Goal: Transaction & Acquisition: Purchase product/service

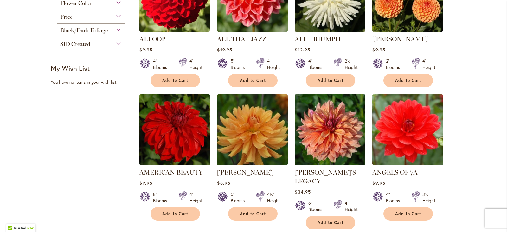
scroll to position [348, 0]
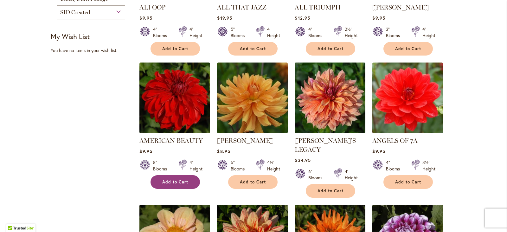
click at [175, 177] on button "Add to Cart" at bounding box center [174, 182] width 49 height 14
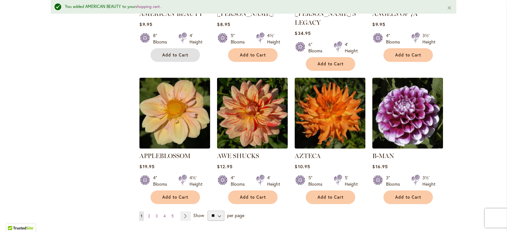
scroll to position [524, 0]
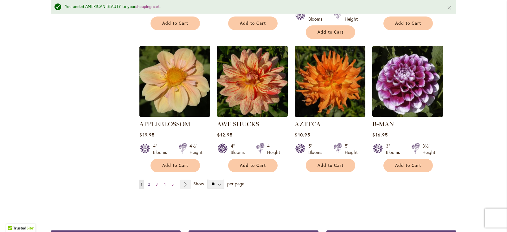
click at [148, 182] on span "2" at bounding box center [149, 184] width 2 height 5
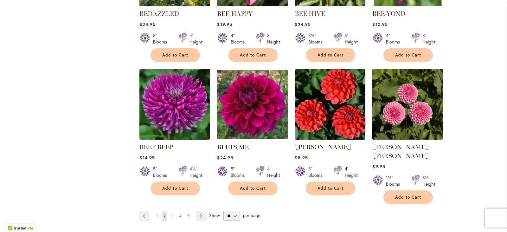
scroll to position [507, 0]
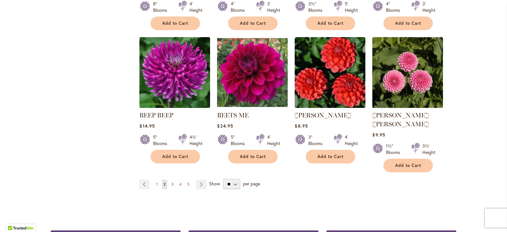
click at [170, 179] on link "Page 3" at bounding box center [172, 184] width 5 height 10
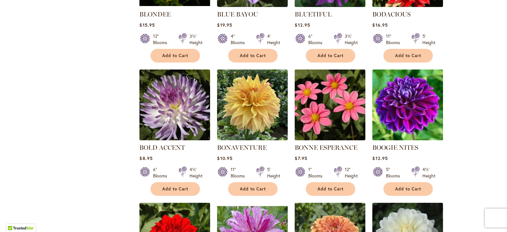
scroll to position [348, 0]
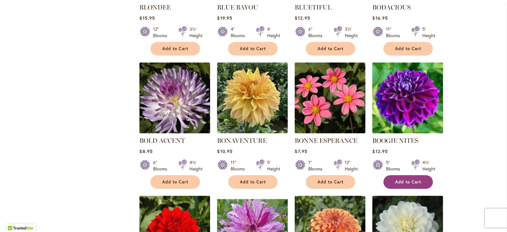
click at [403, 177] on button "Add to Cart" at bounding box center [407, 182] width 49 height 14
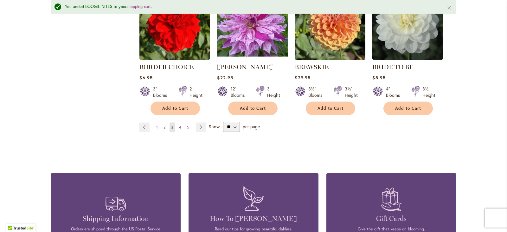
scroll to position [587, 0]
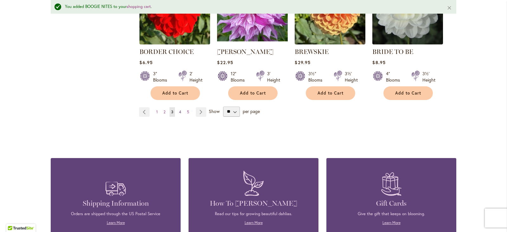
click at [179, 107] on link "Page 4" at bounding box center [179, 112] width 5 height 10
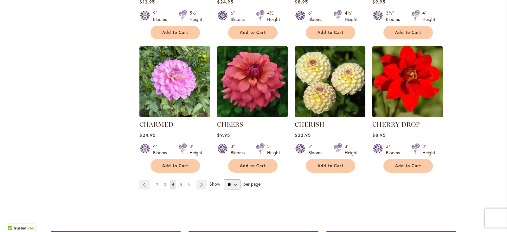
scroll to position [507, 0]
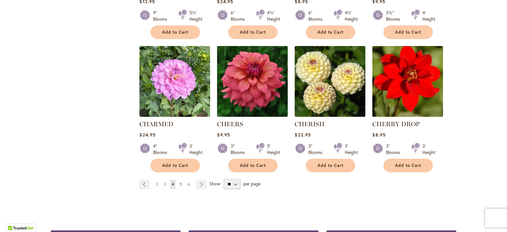
click at [180, 182] on span "5" at bounding box center [181, 184] width 2 height 5
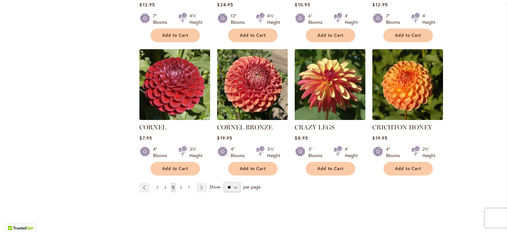
scroll to position [539, 0]
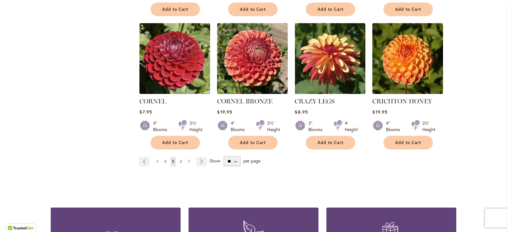
click at [180, 159] on span "6" at bounding box center [181, 161] width 2 height 5
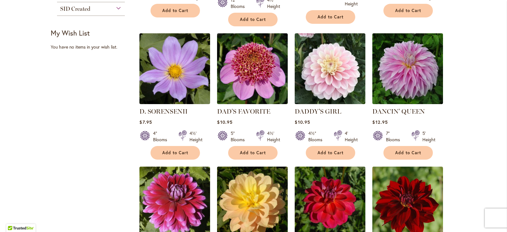
scroll to position [285, 0]
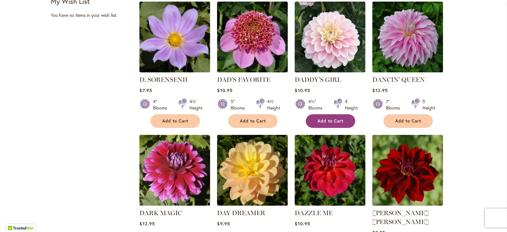
click at [321, 120] on span "Add to Cart" at bounding box center [330, 120] width 26 height 5
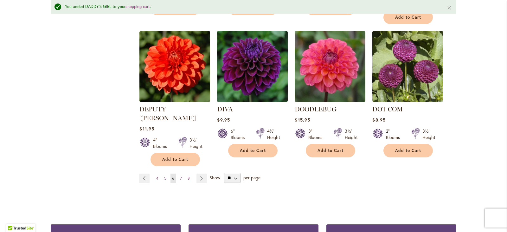
scroll to position [555, 0]
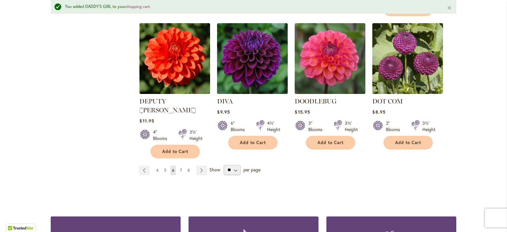
click at [180, 168] on span "7" at bounding box center [181, 170] width 2 height 5
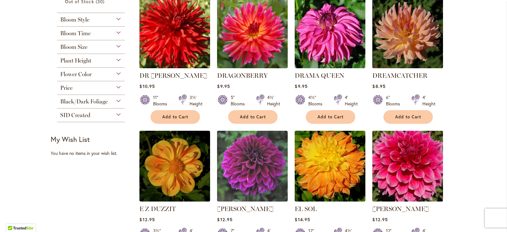
scroll to position [190, 0]
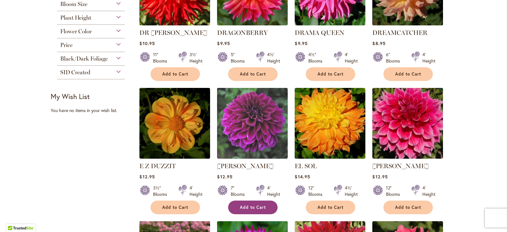
click at [251, 206] on span "Add to Cart" at bounding box center [253, 206] width 26 height 5
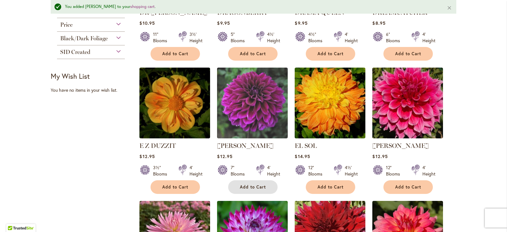
scroll to position [239, 0]
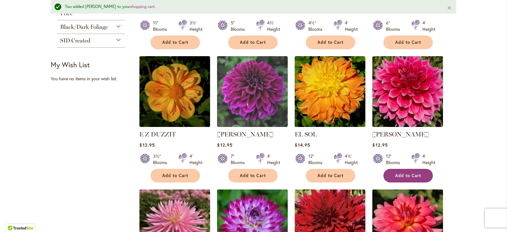
click at [411, 173] on span "Add to Cart" at bounding box center [408, 175] width 26 height 5
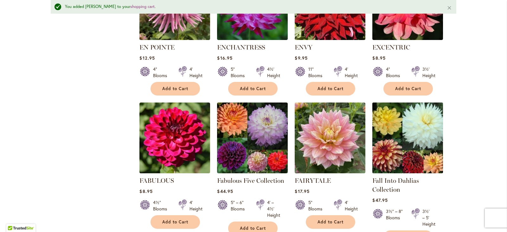
scroll to position [492, 0]
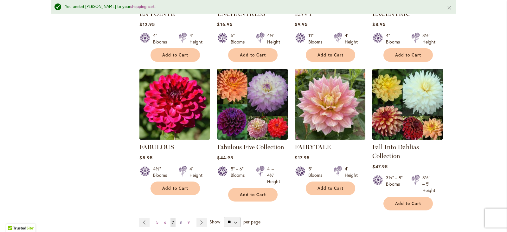
click at [180, 220] on span "8" at bounding box center [181, 222] width 2 height 5
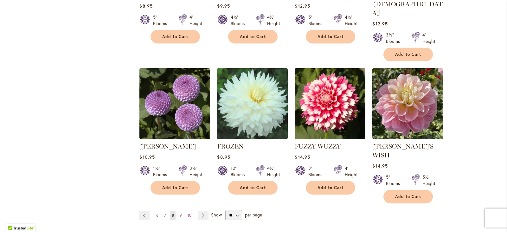
scroll to position [507, 0]
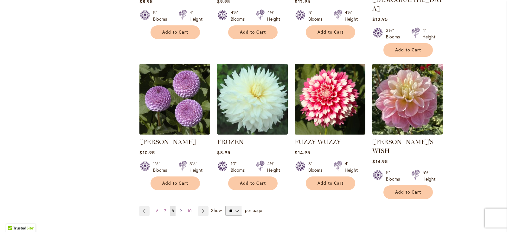
click at [180, 208] on span "9" at bounding box center [181, 210] width 2 height 5
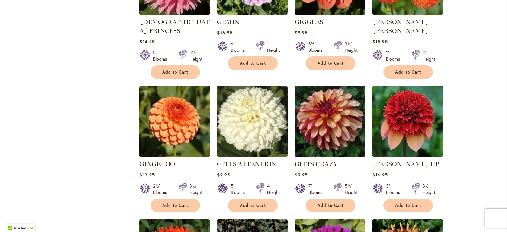
scroll to position [348, 0]
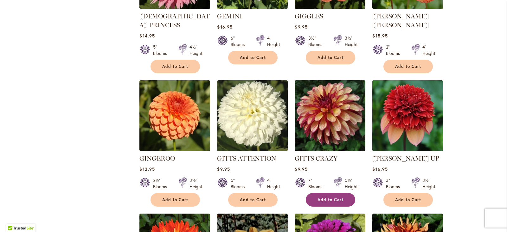
click at [329, 193] on button "Add to Cart" at bounding box center [330, 200] width 49 height 14
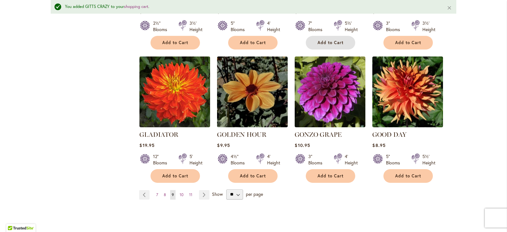
scroll to position [524, 0]
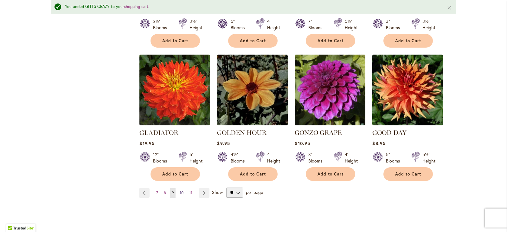
click at [180, 190] on span "10" at bounding box center [182, 192] width 4 height 5
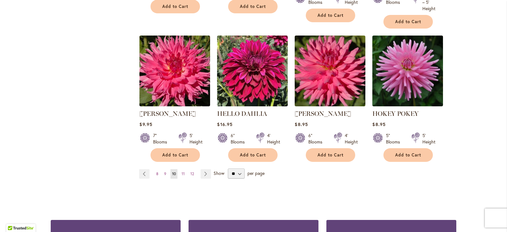
scroll to position [539, 0]
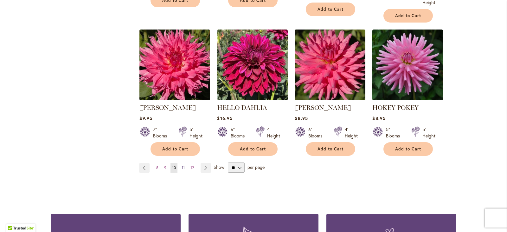
click at [182, 165] on span "11" at bounding box center [183, 167] width 3 height 5
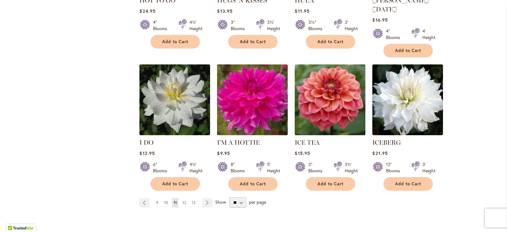
scroll to position [507, 0]
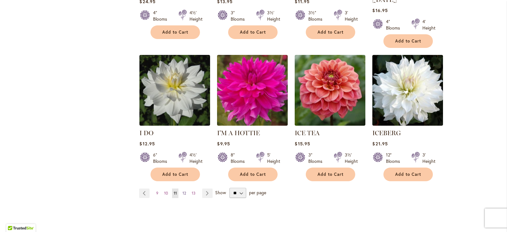
click at [185, 188] on link "Page 12" at bounding box center [184, 193] width 7 height 10
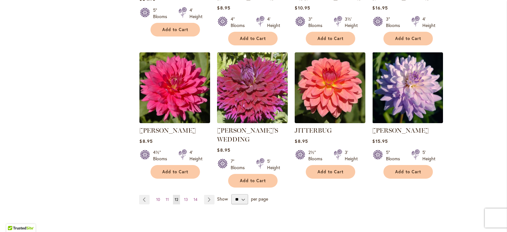
scroll to position [539, 0]
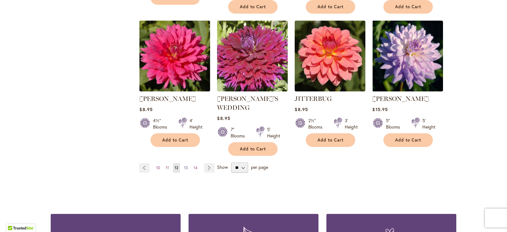
click at [184, 165] on span "13" at bounding box center [186, 167] width 4 height 5
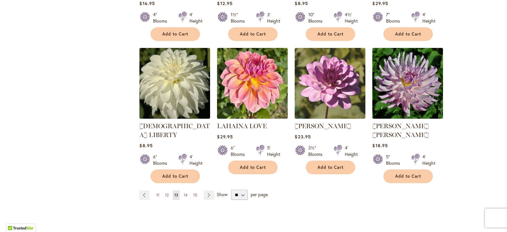
scroll to position [507, 0]
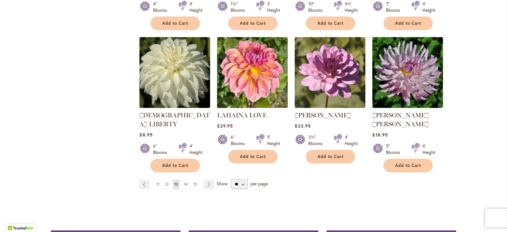
click at [186, 179] on link "Page 14" at bounding box center [185, 184] width 7 height 10
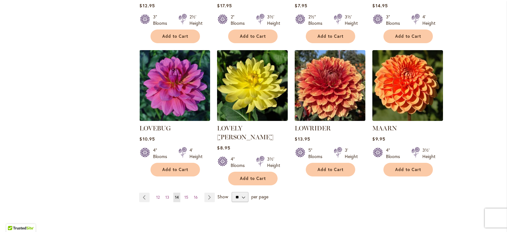
scroll to position [507, 0]
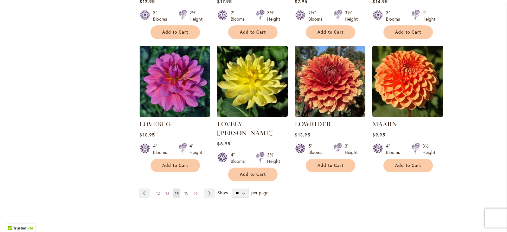
click at [184, 190] on span "15" at bounding box center [186, 192] width 4 height 5
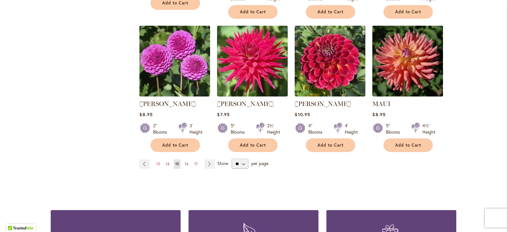
scroll to position [539, 0]
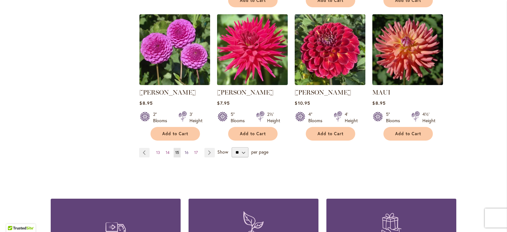
click at [185, 150] on span "16" at bounding box center [187, 152] width 4 height 5
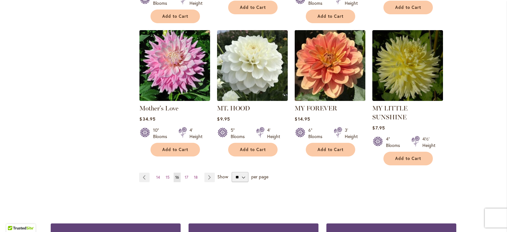
scroll to position [539, 0]
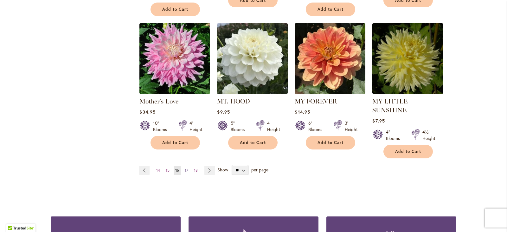
click at [185, 168] on span "17" at bounding box center [186, 170] width 3 height 5
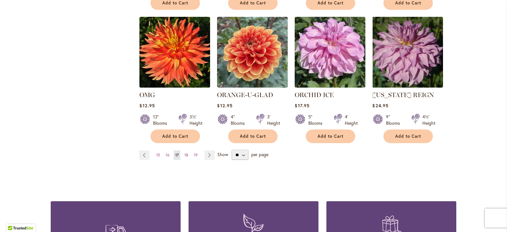
scroll to position [539, 0]
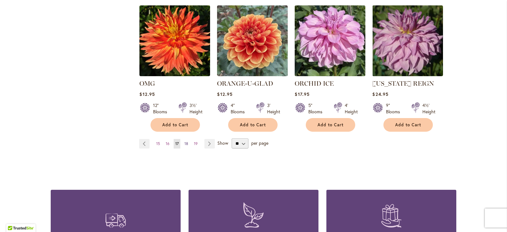
click at [185, 141] on span "18" at bounding box center [186, 143] width 4 height 5
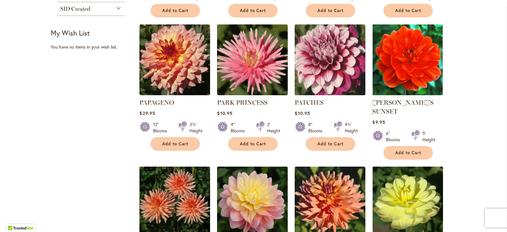
scroll to position [222, 0]
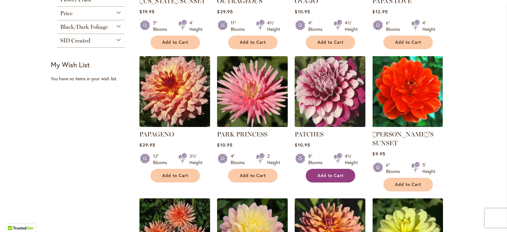
click at [326, 173] on span "Add to Cart" at bounding box center [330, 175] width 26 height 5
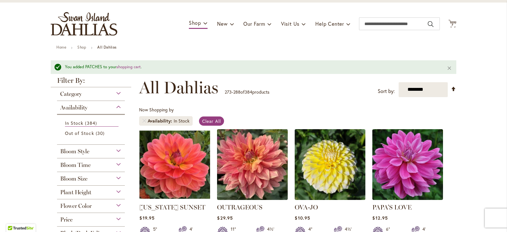
scroll to position [63, 0]
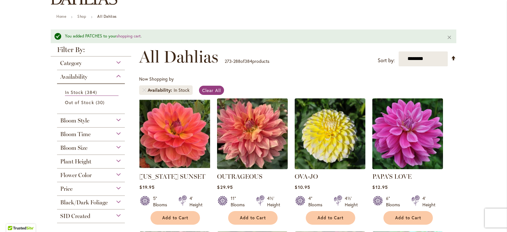
click at [111, 171] on div "Flower Color" at bounding box center [91, 173] width 68 height 10
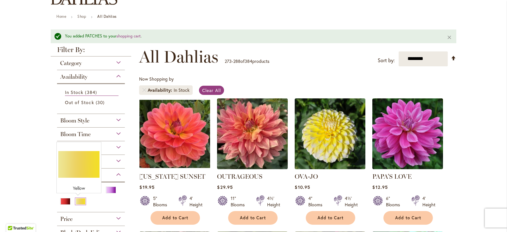
click at [79, 200] on div "Yellow" at bounding box center [80, 201] width 10 height 7
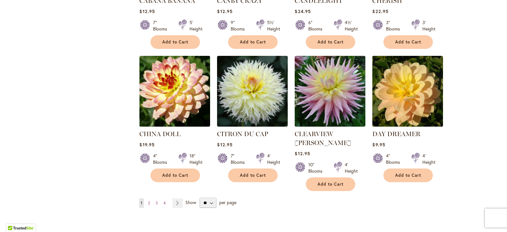
scroll to position [507, 0]
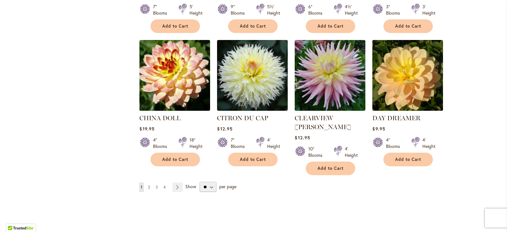
click at [148, 184] on span "2" at bounding box center [149, 186] width 2 height 5
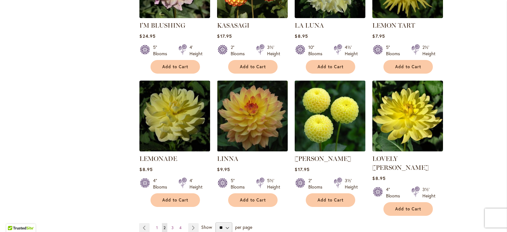
scroll to position [507, 0]
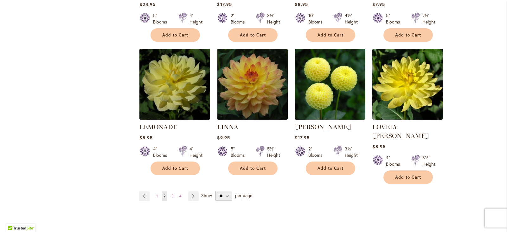
click at [178, 82] on img at bounding box center [175, 84] width 74 height 74
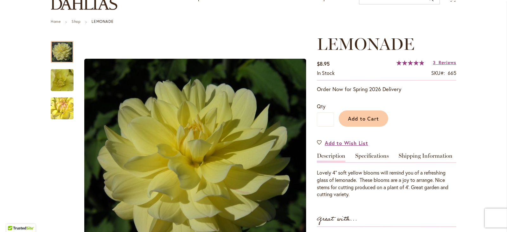
scroll to position [63, 0]
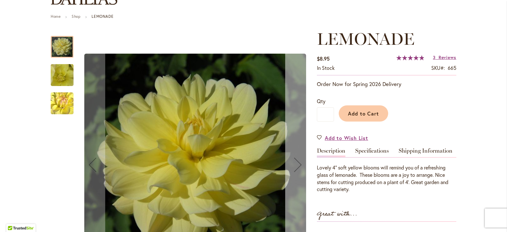
click at [296, 166] on div "Next" at bounding box center [297, 164] width 25 height 25
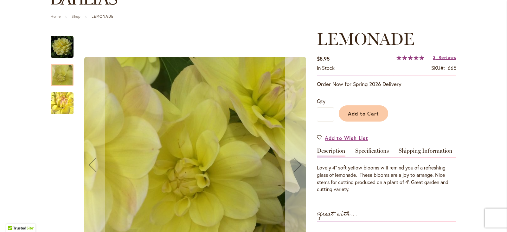
click at [296, 162] on div "Next" at bounding box center [297, 164] width 25 height 25
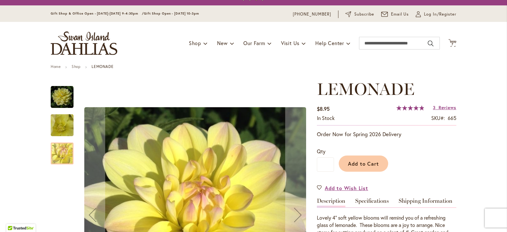
scroll to position [0, 0]
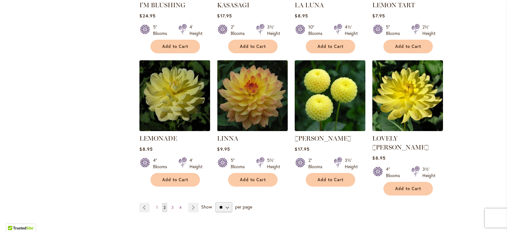
scroll to position [507, 0]
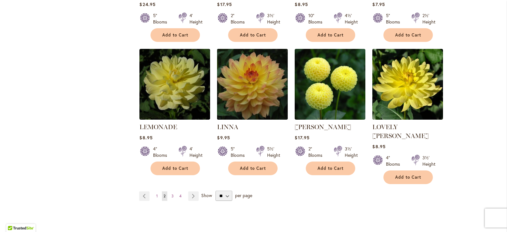
click at [246, 100] on img at bounding box center [252, 84] width 74 height 74
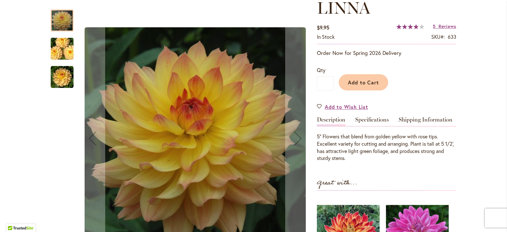
scroll to position [127, 0]
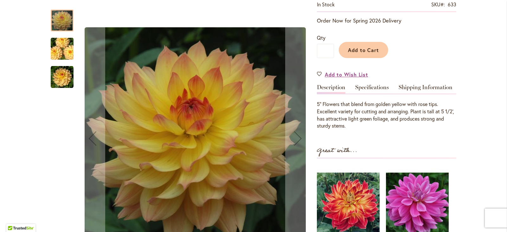
click at [49, 48] on img "LINNA" at bounding box center [62, 49] width 46 height 30
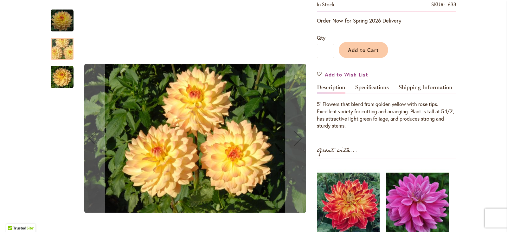
click at [55, 77] on img "LINNA" at bounding box center [62, 77] width 23 height 23
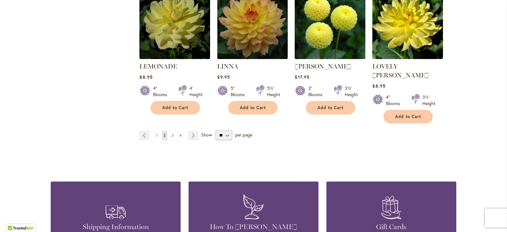
scroll to position [570, 0]
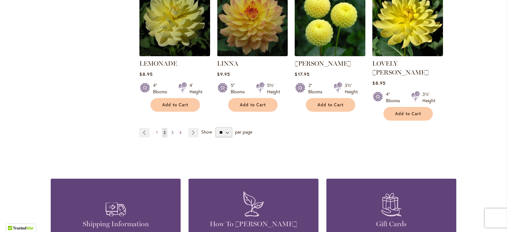
click at [171, 130] on span "3" at bounding box center [172, 132] width 2 height 5
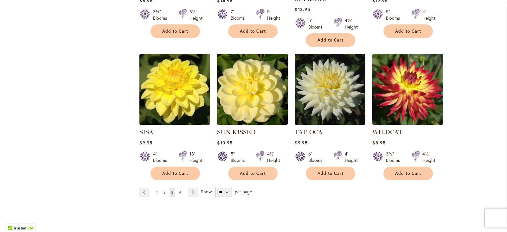
scroll to position [507, 0]
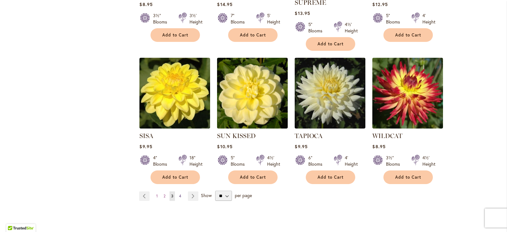
click at [179, 191] on link "Page 4" at bounding box center [179, 196] width 5 height 10
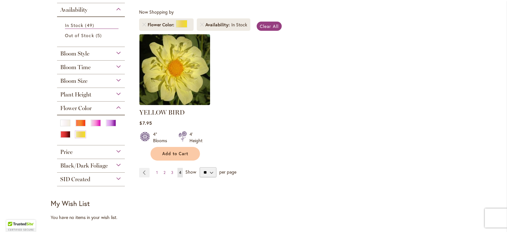
scroll to position [127, 0]
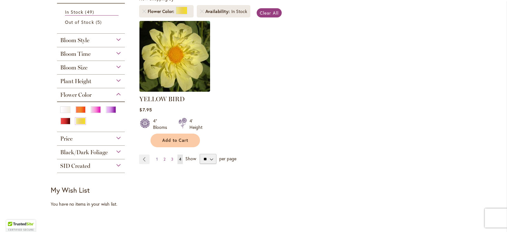
click at [155, 156] on link "Page 1" at bounding box center [157, 159] width 5 height 10
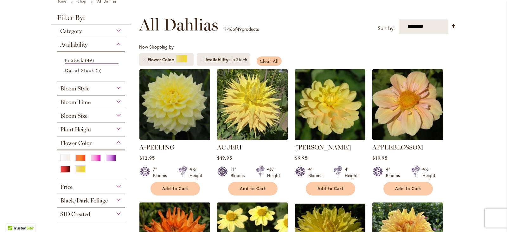
scroll to position [95, 0]
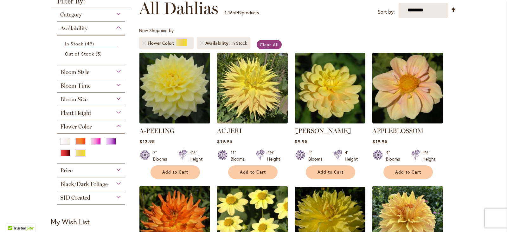
click at [177, 101] on img at bounding box center [175, 88] width 74 height 74
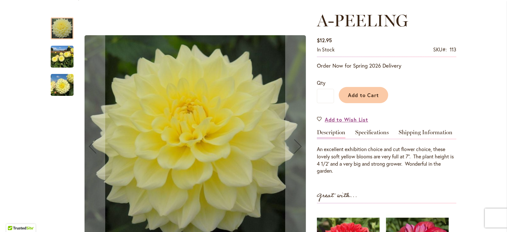
scroll to position [95, 0]
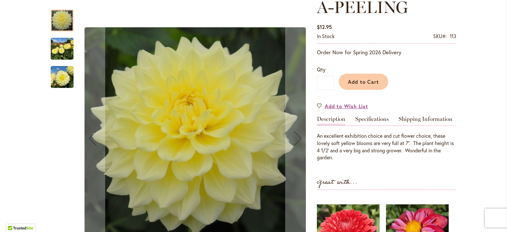
click at [58, 49] on img "A-Peeling" at bounding box center [62, 49] width 23 height 30
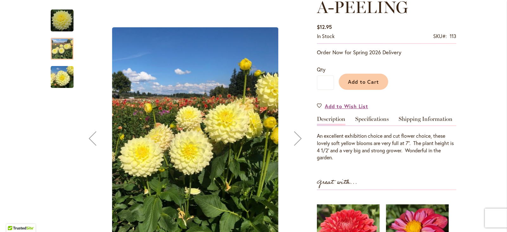
click at [63, 75] on img "A-Peeling" at bounding box center [62, 77] width 23 height 30
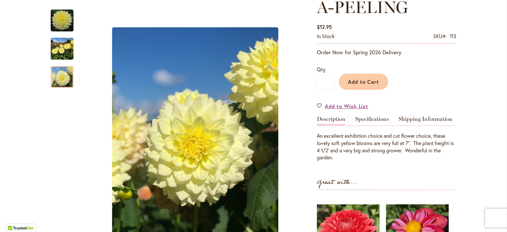
scroll to position [0, 0]
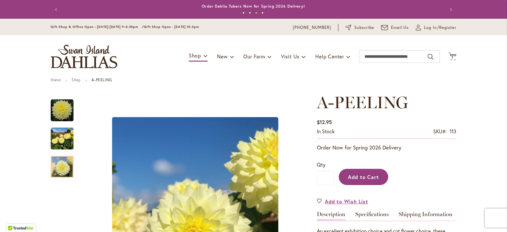
click at [357, 175] on span "Add to Cart" at bounding box center [363, 176] width 31 height 7
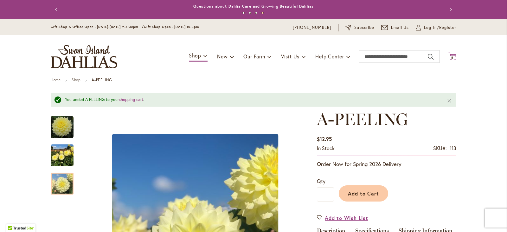
click at [451, 56] on span "8 8 items" at bounding box center [452, 57] width 6 height 3
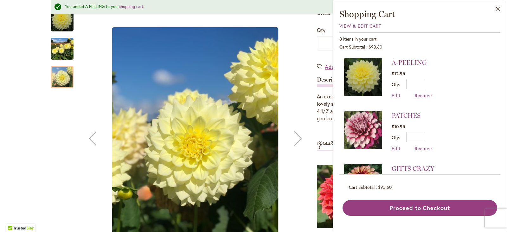
scroll to position [158, 0]
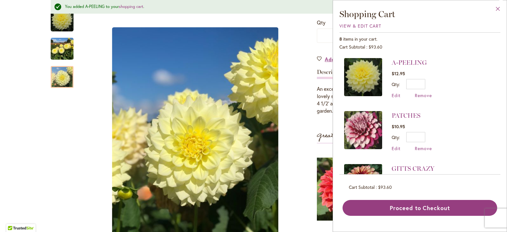
click at [500, 8] on button "Close" at bounding box center [497, 10] width 17 height 20
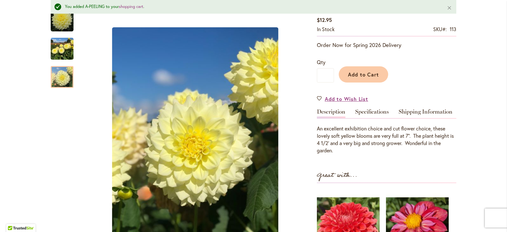
scroll to position [0, 0]
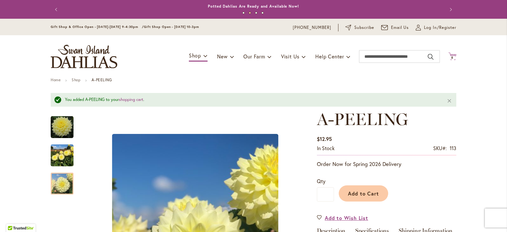
click at [451, 53] on icon "Cart .cls-1 { fill: #231f20; }" at bounding box center [452, 56] width 8 height 8
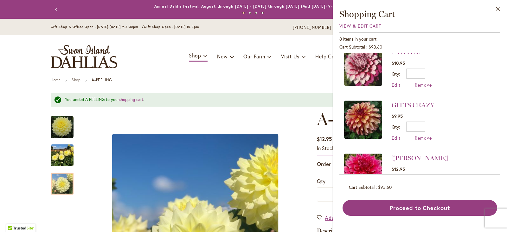
scroll to position [32, 0]
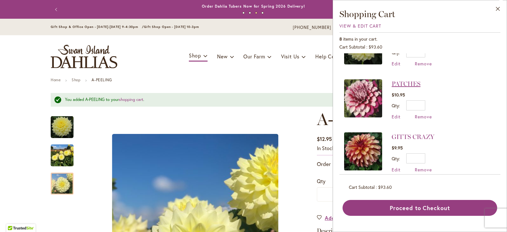
click at [399, 82] on link "PATCHES" at bounding box center [406, 84] width 29 height 8
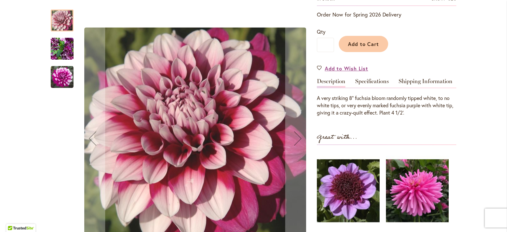
scroll to position [127, 0]
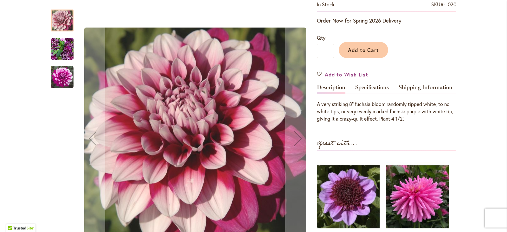
click at [58, 45] on img "Patches" at bounding box center [62, 49] width 23 height 30
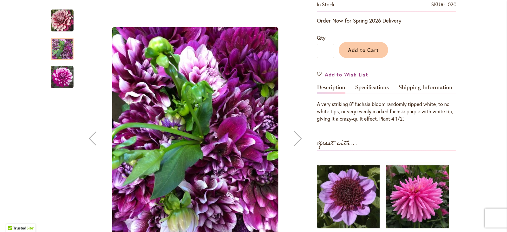
click at [58, 76] on img "Patches" at bounding box center [62, 77] width 23 height 23
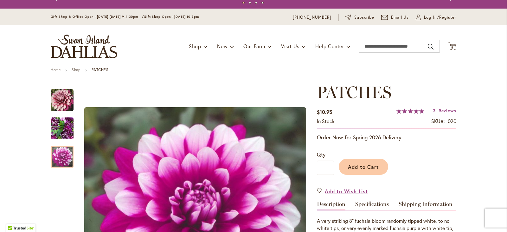
scroll to position [0, 0]
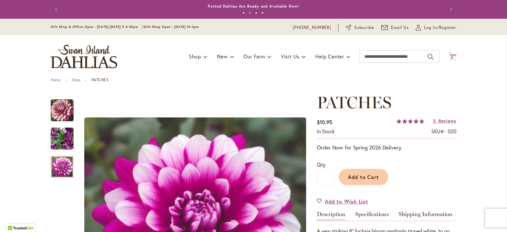
click at [450, 55] on icon "Cart .cls-1 { fill: #231f20; }" at bounding box center [452, 56] width 8 height 8
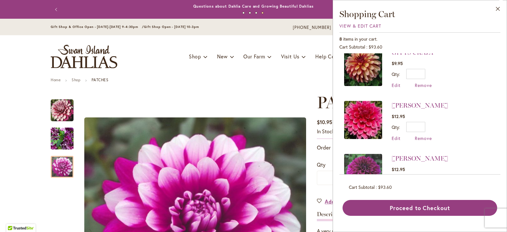
scroll to position [127, 0]
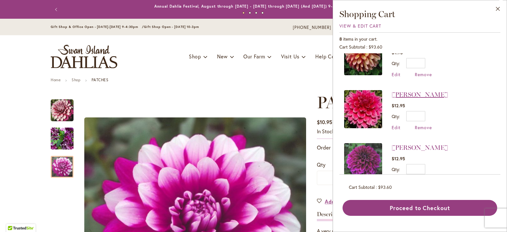
click at [408, 91] on link "[PERSON_NAME]" at bounding box center [420, 95] width 56 height 8
